Goal: Information Seeking & Learning: Learn about a topic

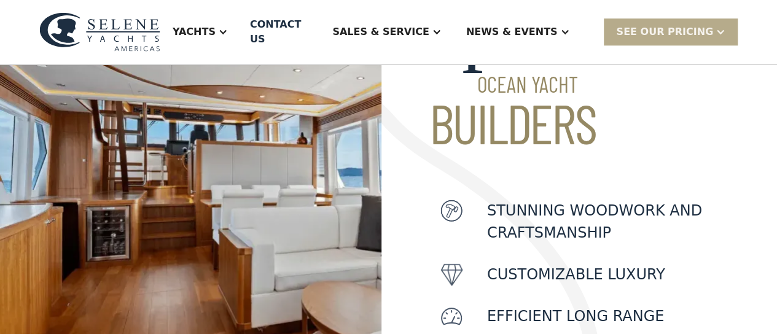
scroll to position [655, 0]
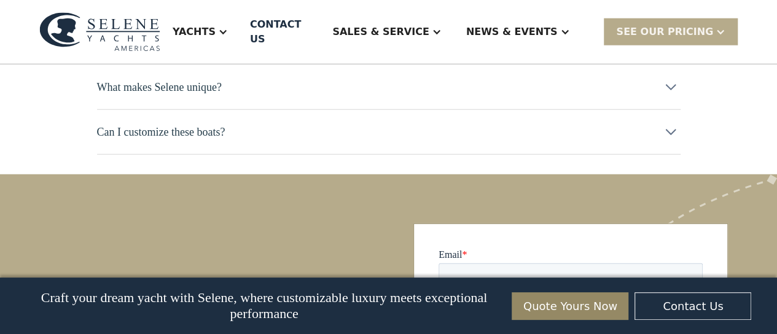
scroll to position [6127, 49]
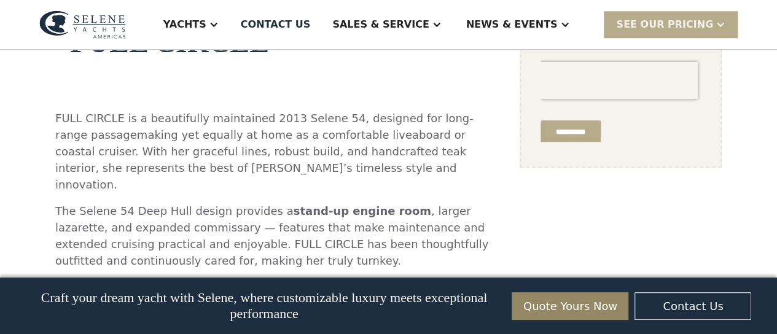
scroll to position [819, 0]
